Goal: Answer question/provide support

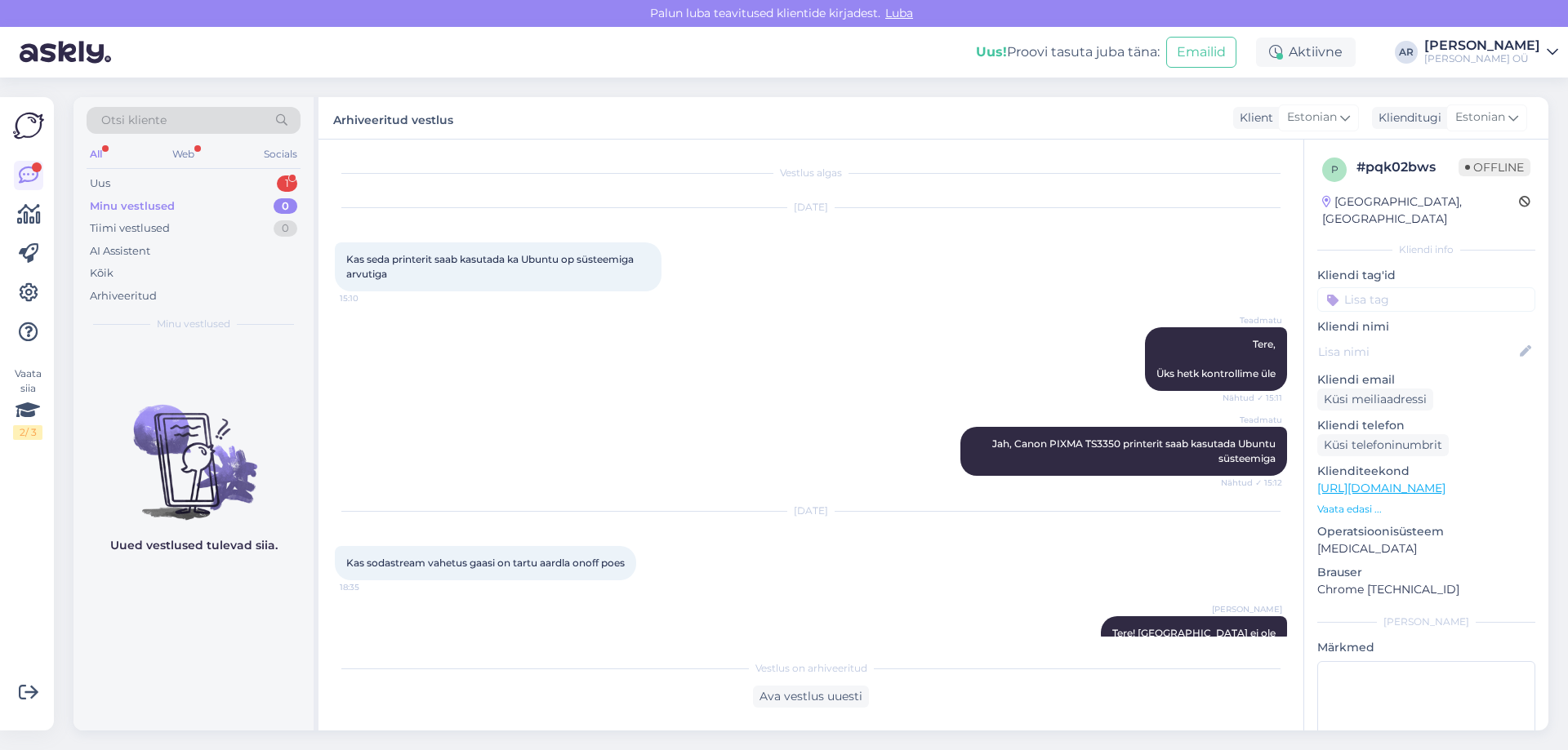
scroll to position [26, 0]
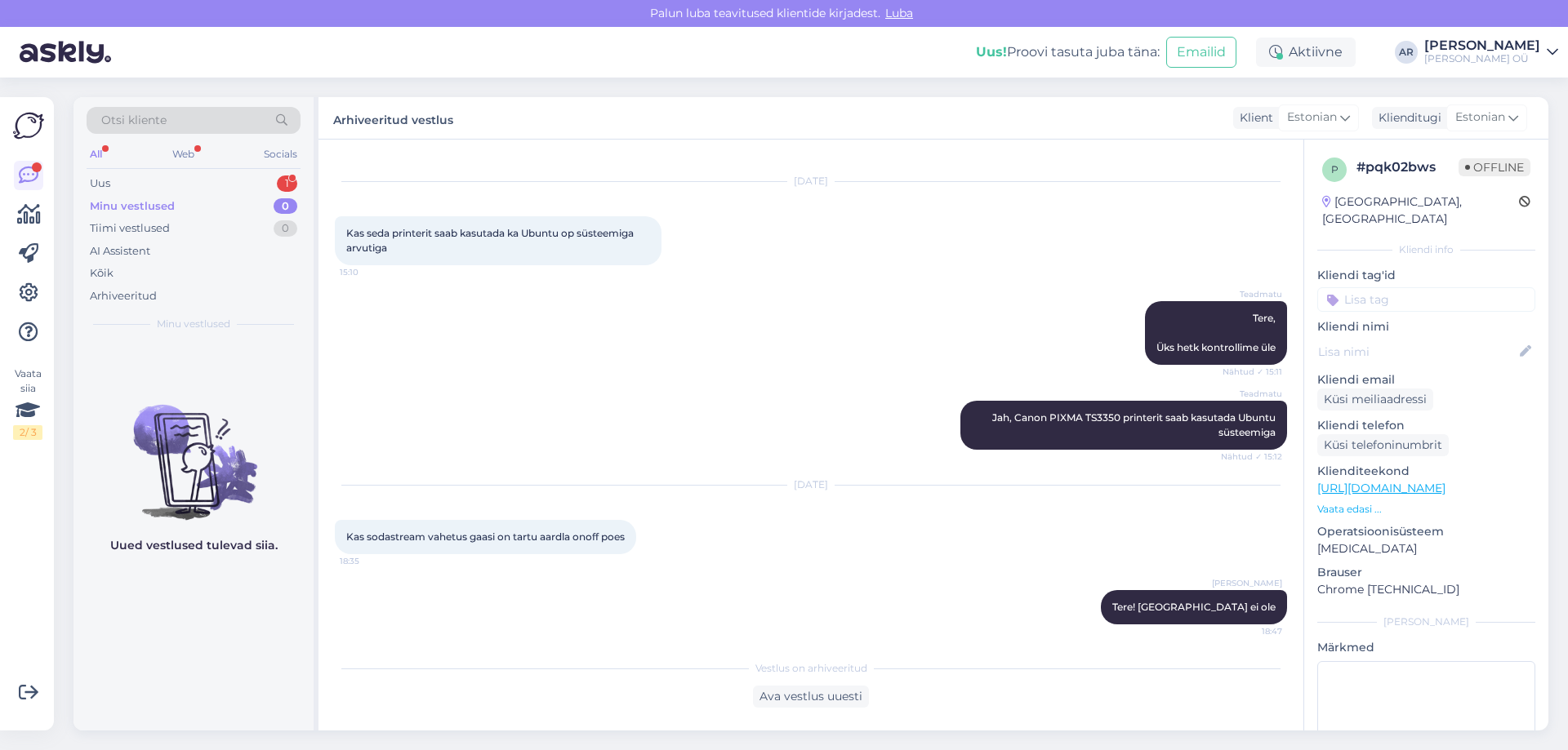
click at [173, 171] on div "Otsi kliente All Web Socials Uus 1 Minu vestlused 0 Tiimi vestlused 0 AI Assist…" at bounding box center [193, 219] width 240 height 244
click at [167, 187] on div "Uus 1" at bounding box center [193, 184] width 214 height 23
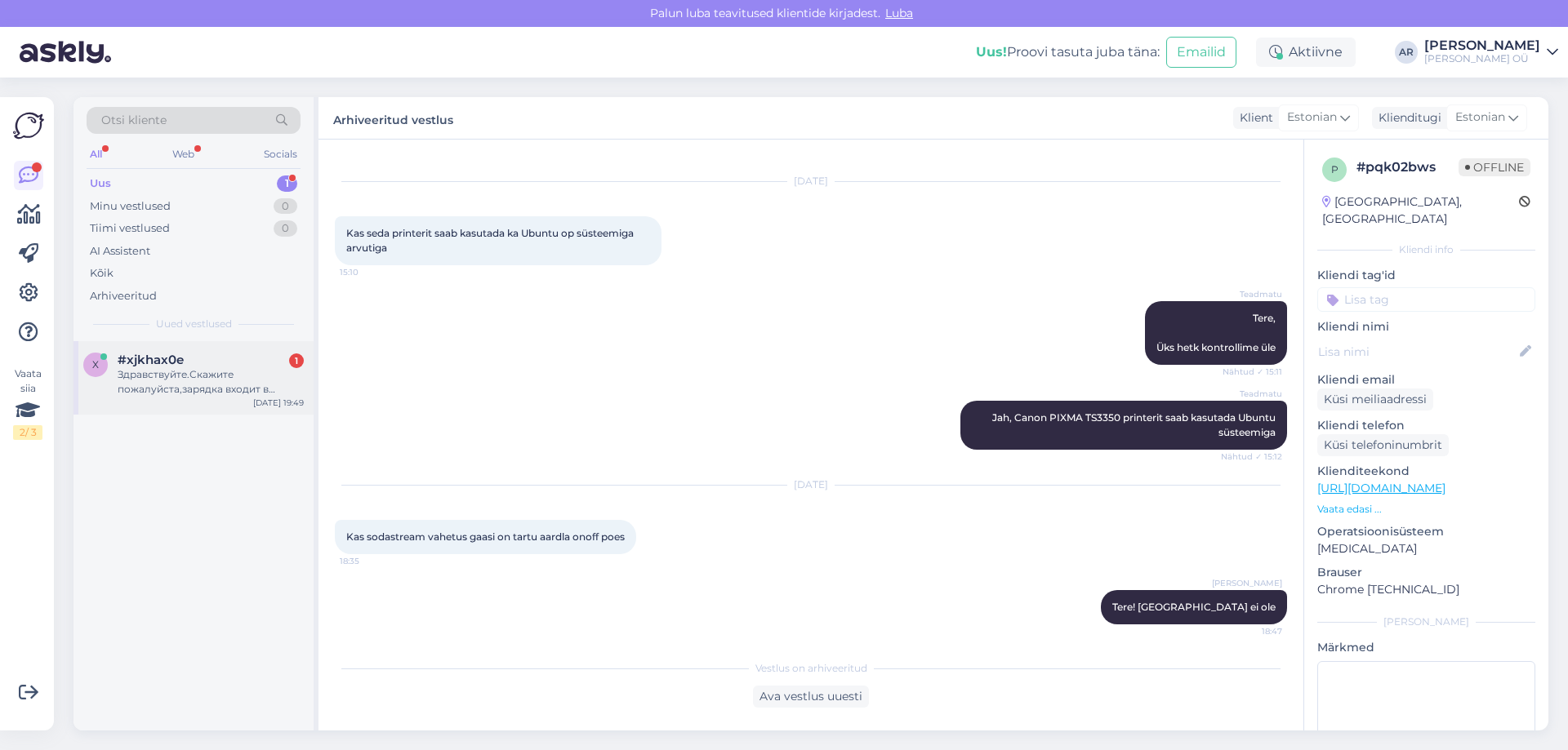
click at [243, 391] on div "Здравствуйте.Скажите пожалуйста,зарядка входит в комплект?" at bounding box center [210, 382] width 186 height 29
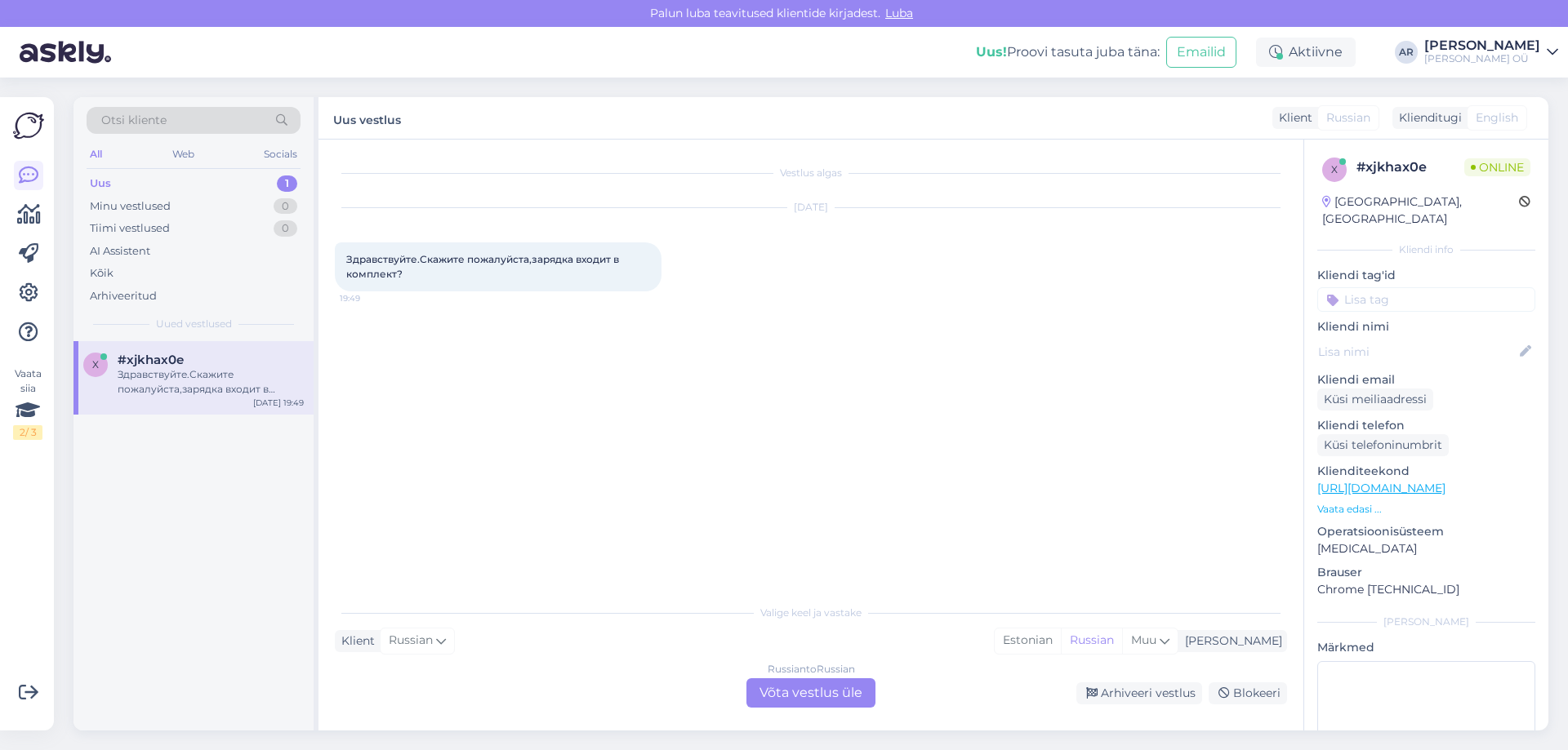
click at [1354, 481] on link "[URL][DOMAIN_NAME]" at bounding box center [1381, 488] width 129 height 15
click at [780, 692] on div "Russian to Russian Võta vestlus üle" at bounding box center [811, 693] width 129 height 29
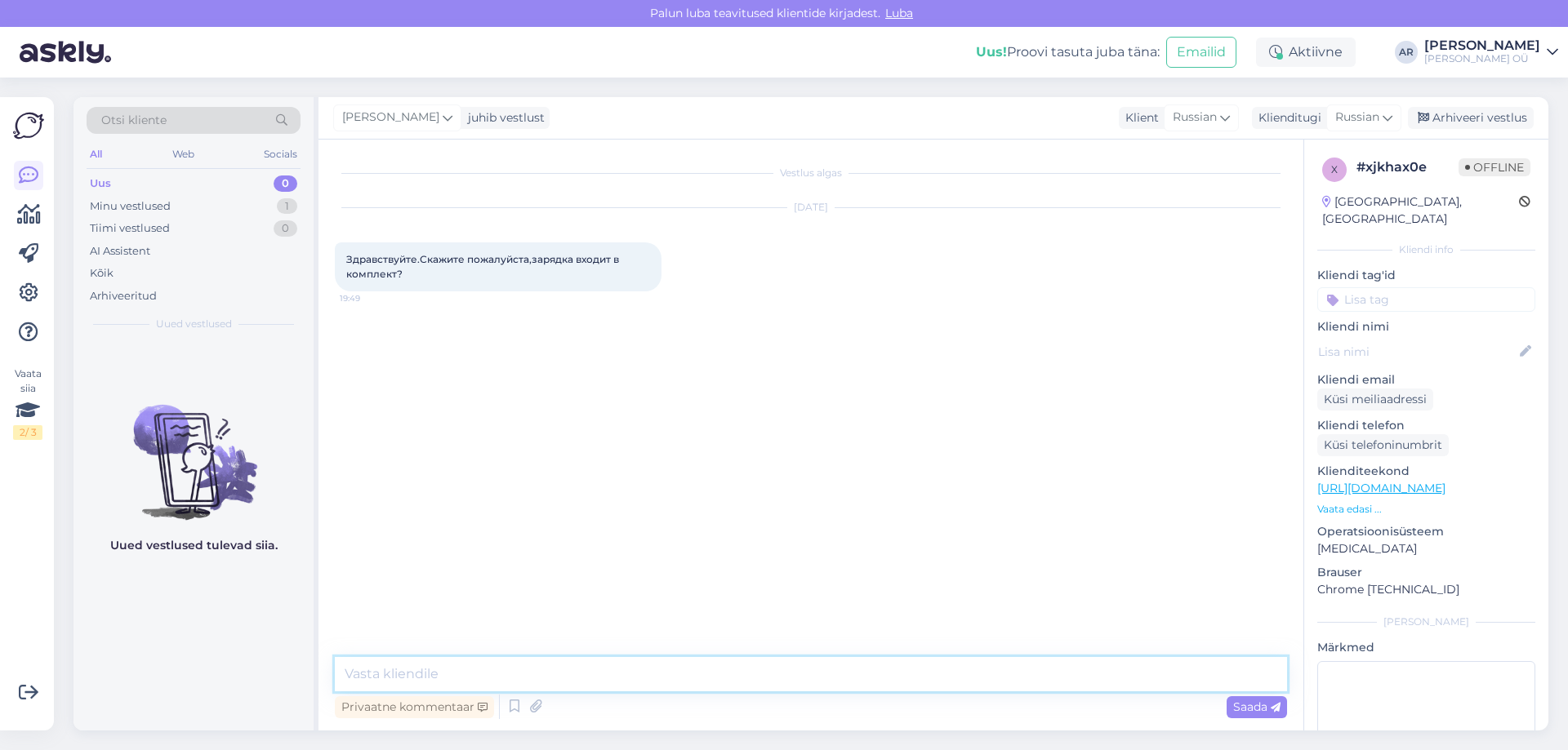
click at [628, 665] on textarea at bounding box center [811, 674] width 952 height 34
type textarea "Х"
type textarea "Здравствуйте, только кабель"
click at [162, 212] on div "Minu vestlused" at bounding box center [130, 206] width 81 height 16
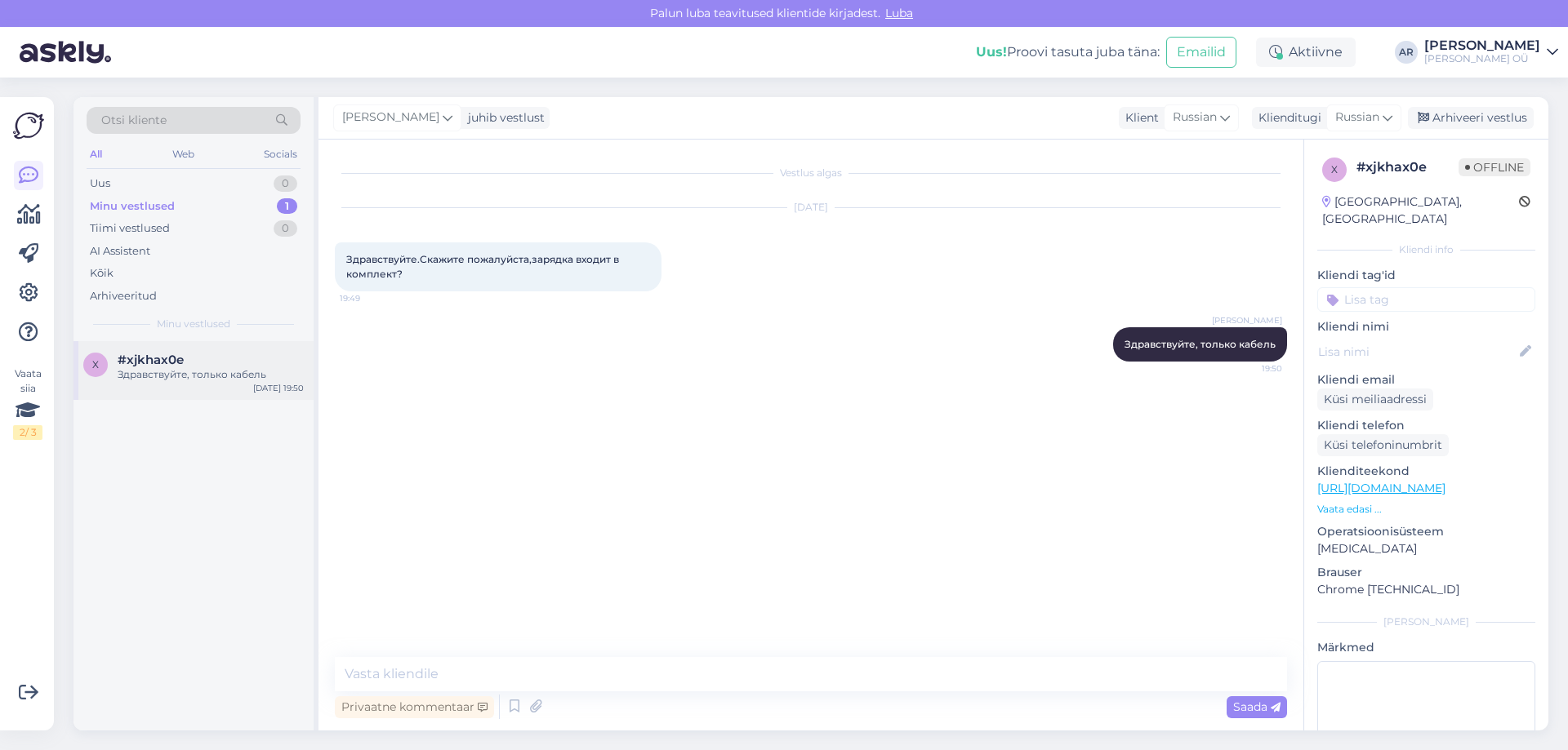
click at [182, 361] on span "#xjkhax0e" at bounding box center [150, 359] width 66 height 15
